Goal: Information Seeking & Learning: Learn about a topic

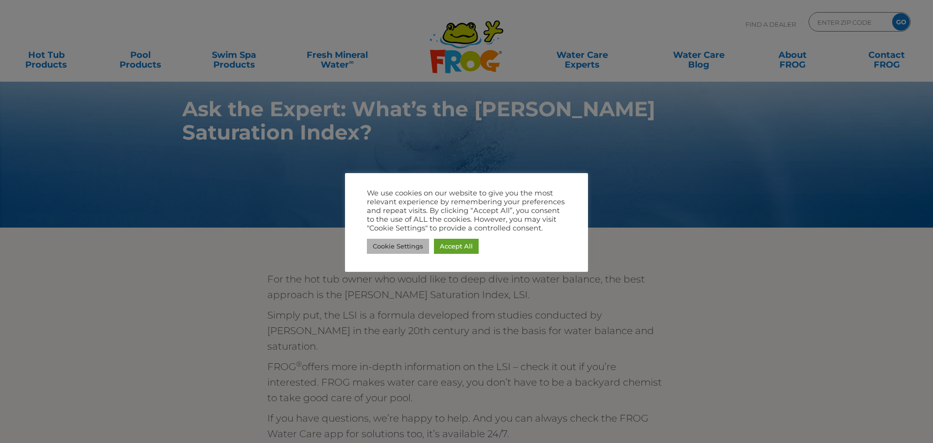
click at [402, 245] on link "Cookie Settings" at bounding box center [398, 246] width 62 height 15
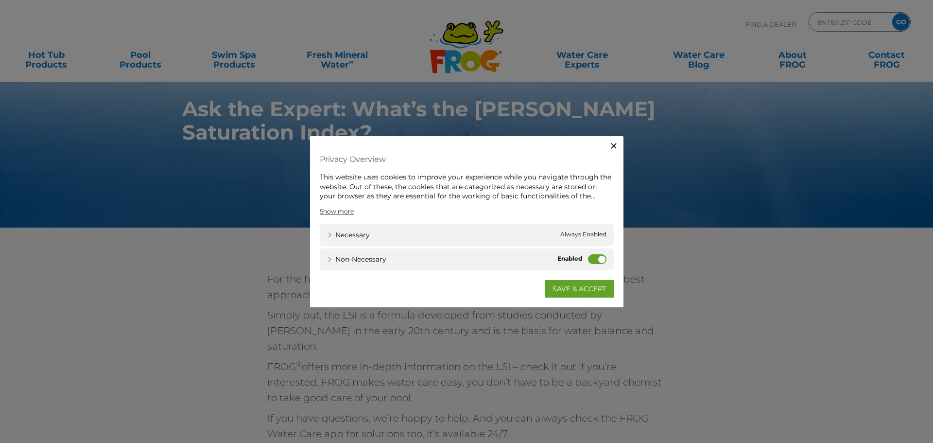
click at [591, 260] on label "Non-necessary" at bounding box center [597, 259] width 18 height 10
click at [0, 0] on input "Non-necessary" at bounding box center [0, 0] width 0 height 0
click at [345, 210] on link "Show more" at bounding box center [337, 210] width 34 height 9
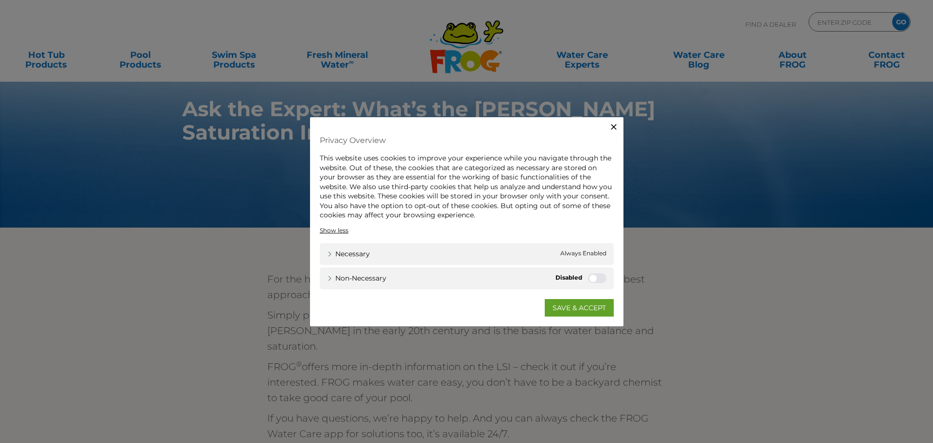
click at [566, 308] on link "SAVE & ACCEPT" at bounding box center [579, 307] width 69 height 17
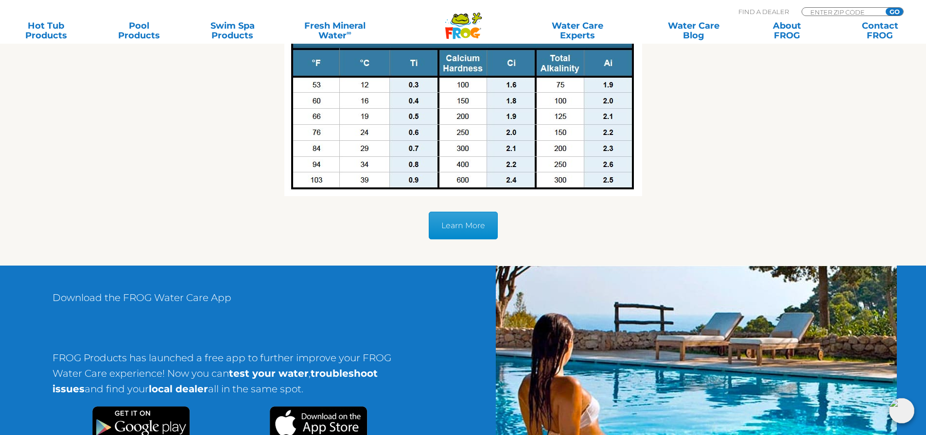
scroll to position [437, 0]
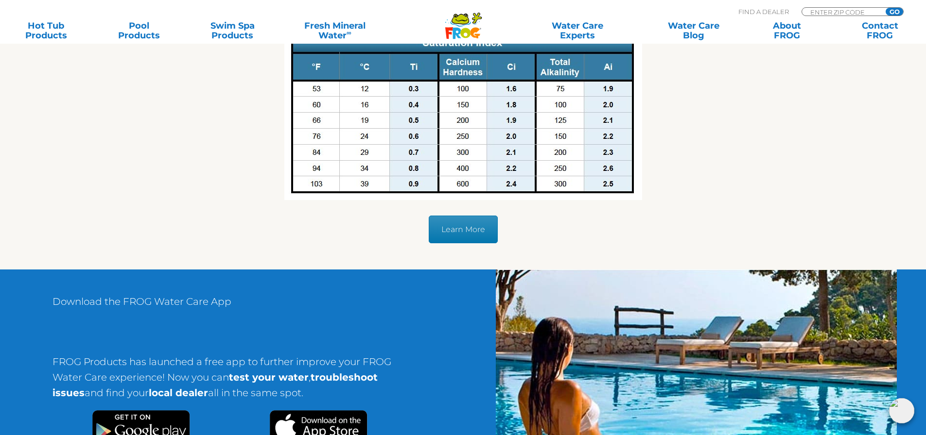
click at [469, 229] on link "Learn More" at bounding box center [463, 230] width 69 height 28
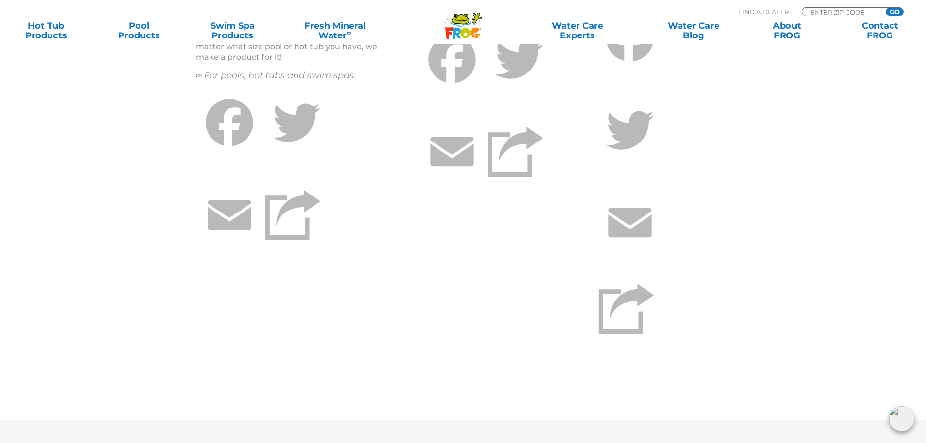
scroll to position [632, 0]
